Goal: Transaction & Acquisition: Obtain resource

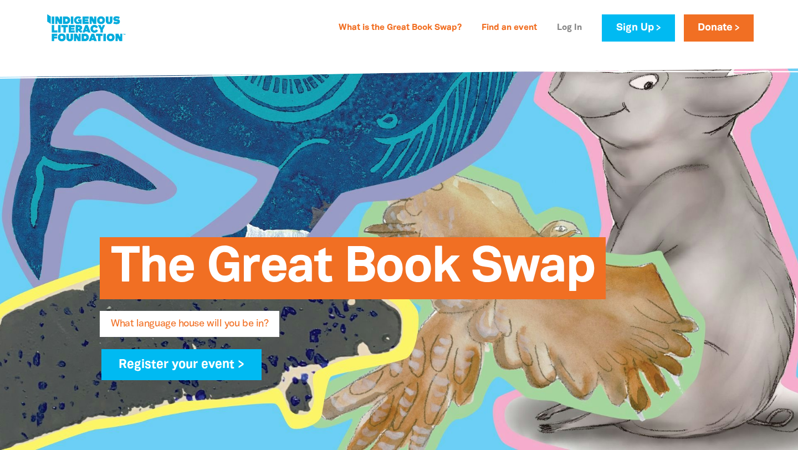
click at [562, 27] on link "Log In" at bounding box center [569, 28] width 38 height 18
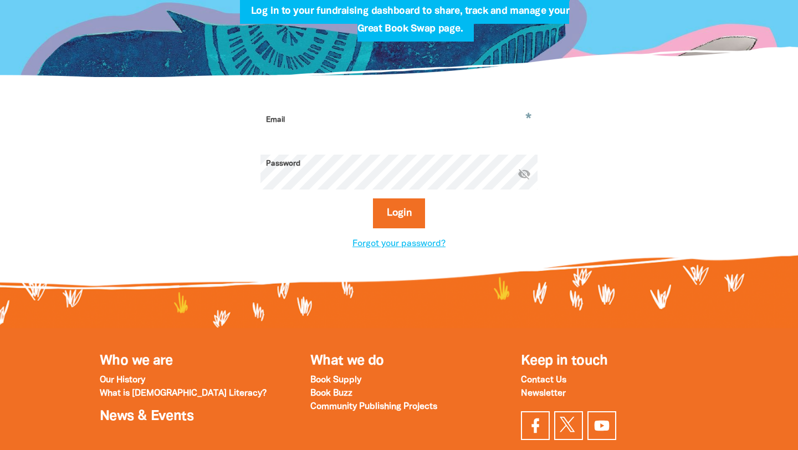
scroll to position [233, 0]
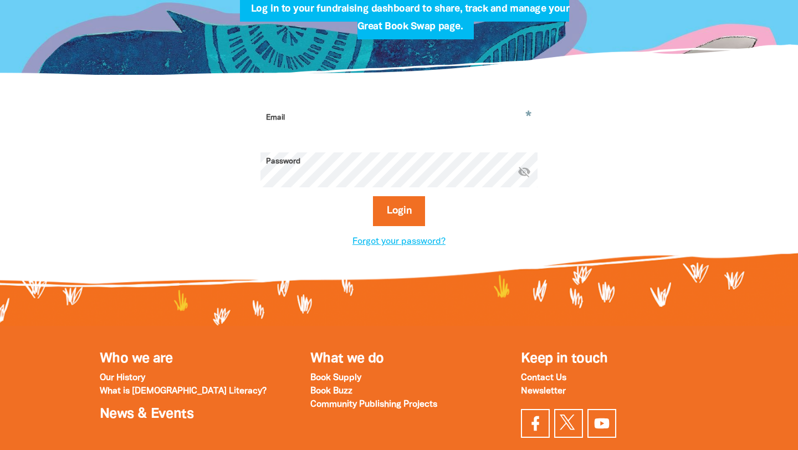
click at [390, 122] on input "Email" at bounding box center [399, 126] width 277 height 35
type input "[EMAIL_ADDRESS][DOMAIN_NAME]"
click at [373, 196] on button "Login" at bounding box center [399, 211] width 53 height 30
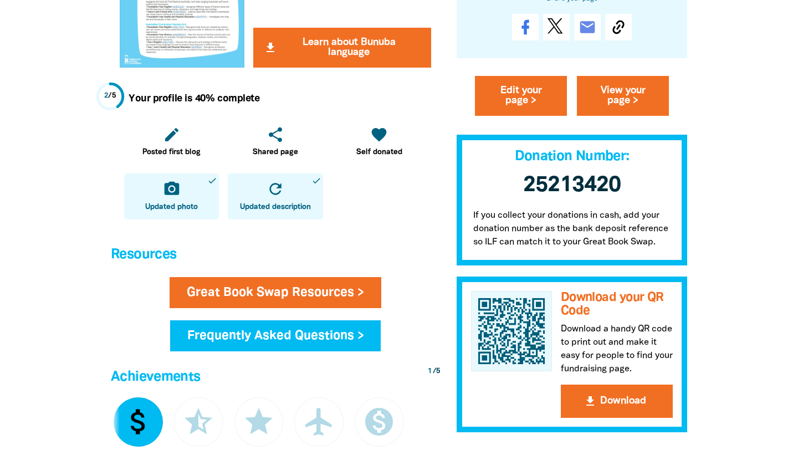
scroll to position [456, 0]
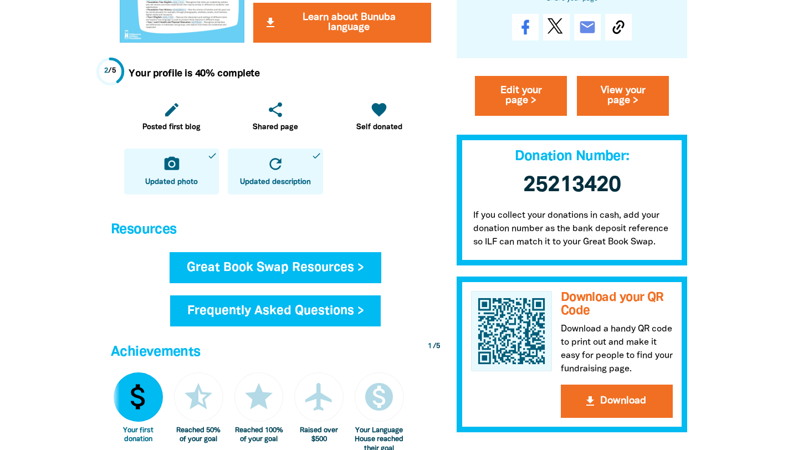
click at [290, 270] on link "Great Book Swap Resources >" at bounding box center [276, 267] width 212 height 31
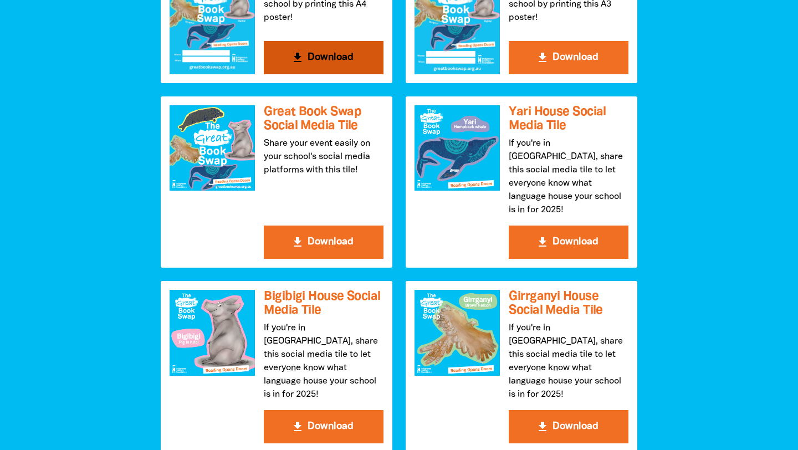
scroll to position [1282, 0]
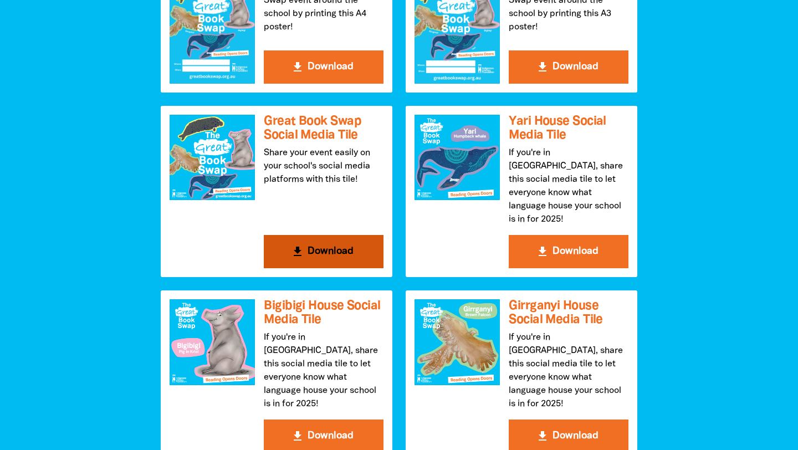
click at [305, 238] on button "get_app Download" at bounding box center [324, 251] width 120 height 33
